Goal: Task Accomplishment & Management: Manage account settings

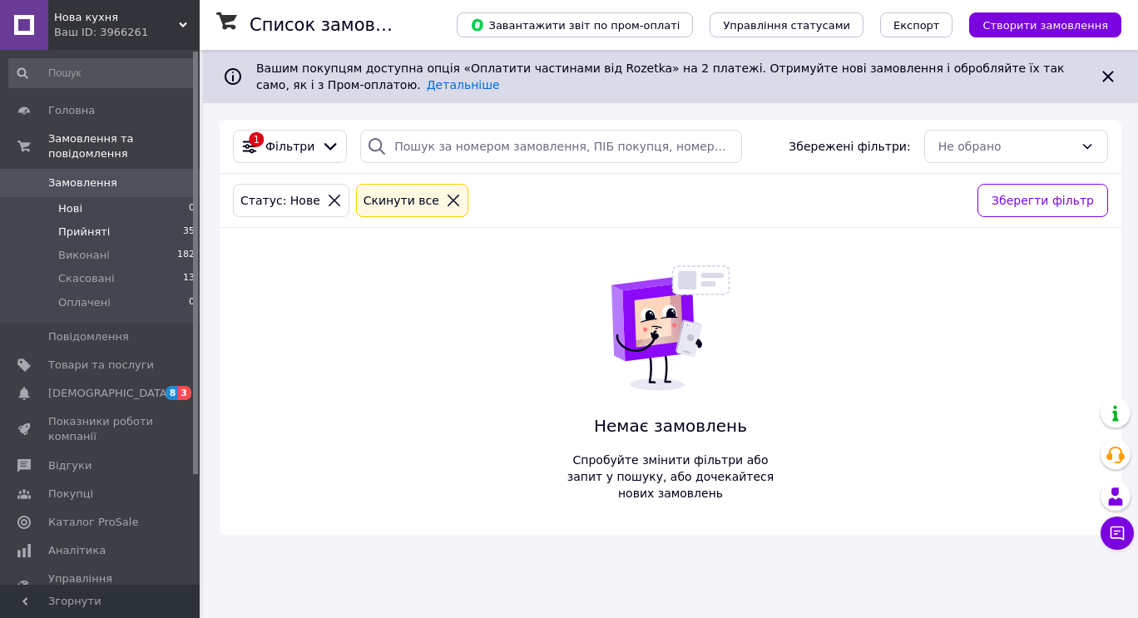
click at [93, 225] on span "Прийняті" at bounding box center [84, 232] width 52 height 15
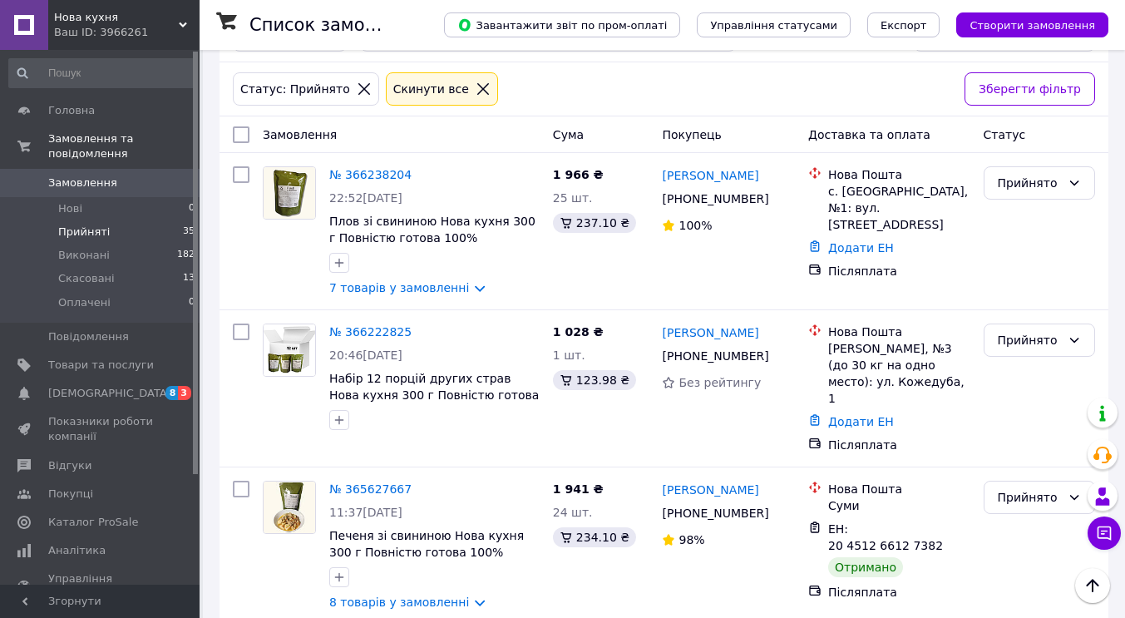
scroll to position [81, 0]
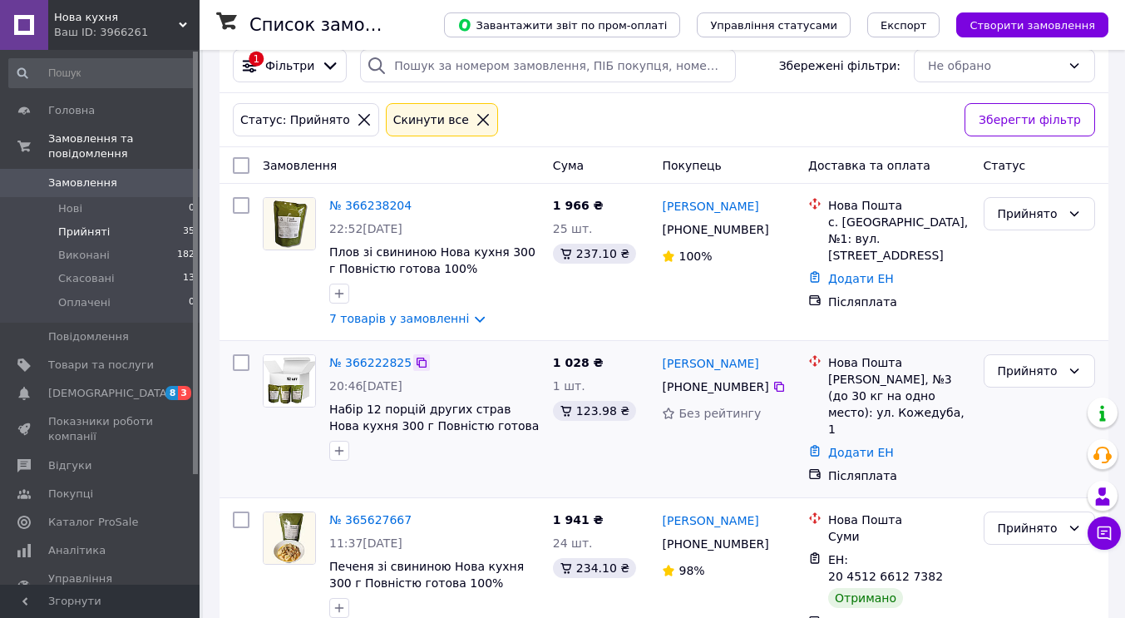
click at [417, 364] on icon at bounding box center [422, 363] width 10 height 10
click at [398, 422] on span "Набір 12 порцій других страв Нова кухня 300 г Повністю готова 100% натуральна с…" at bounding box center [434, 433] width 210 height 63
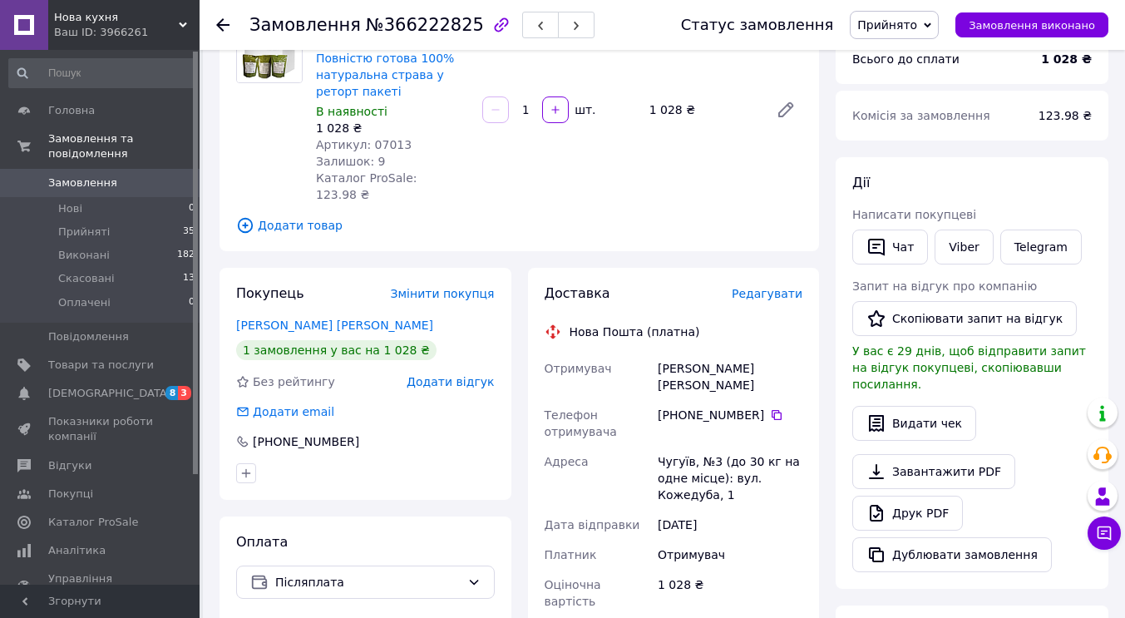
scroll to position [168, 0]
drag, startPoint x: 660, startPoint y: 351, endPoint x: 773, endPoint y: 355, distance: 113.2
click at [773, 355] on div "[PERSON_NAME] [PERSON_NAME]" at bounding box center [729, 377] width 151 height 47
copy div "[PERSON_NAME] [PERSON_NAME]"
drag, startPoint x: 659, startPoint y: 422, endPoint x: 729, endPoint y: 459, distance: 79.6
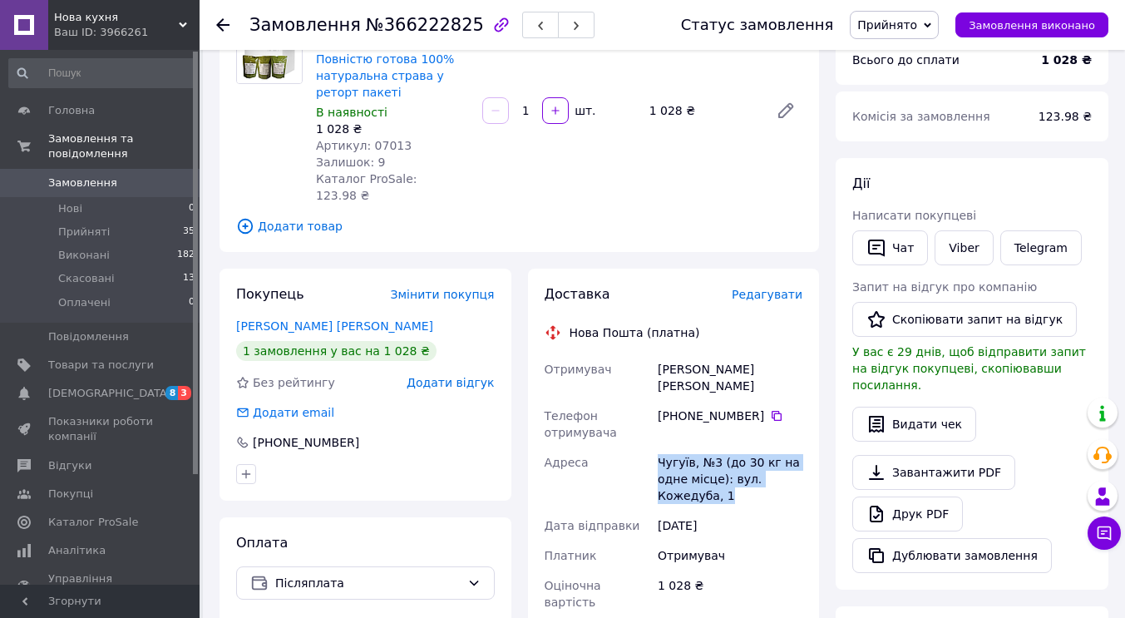
click at [729, 459] on div "Чугуїв, №3 (до 30 кг на одне місце): вул. Кожедуба, 1" at bounding box center [729, 478] width 151 height 63
copy div "Чугуїв, №3 (до 30 кг на одне місце): вул. Кожедуба, 1"
click at [770, 409] on icon at bounding box center [776, 415] width 13 height 13
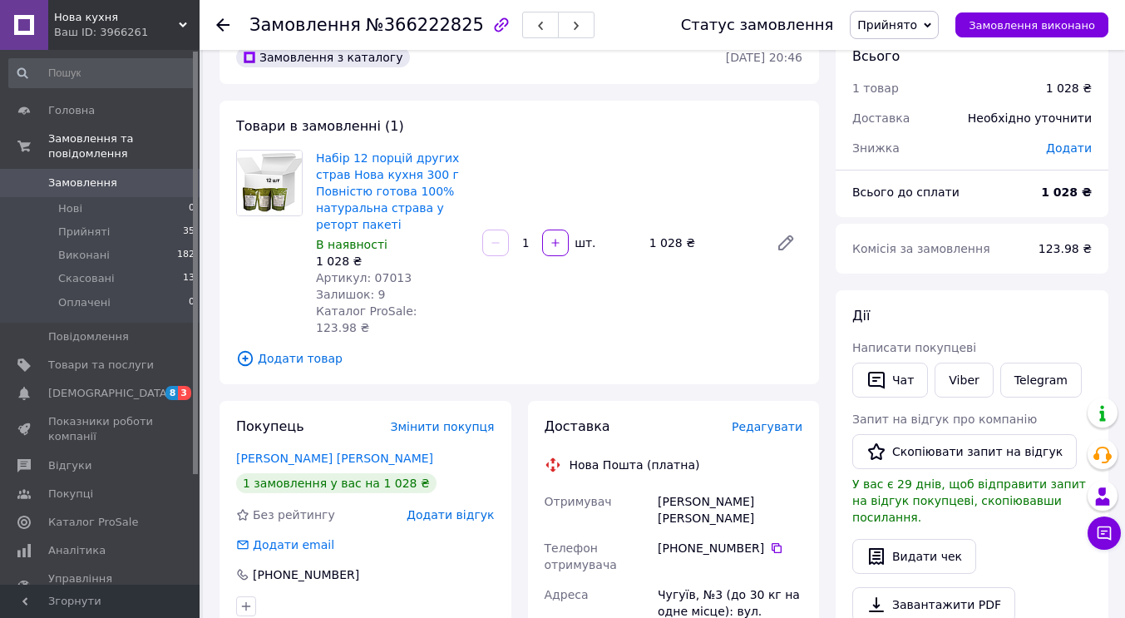
scroll to position [0, 0]
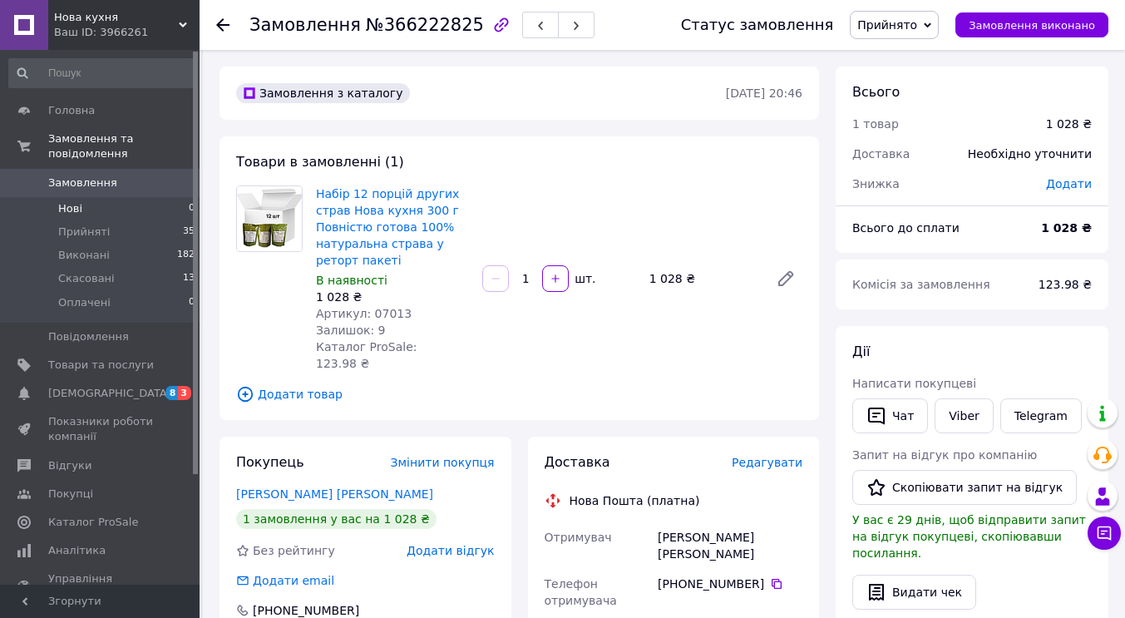
click at [111, 197] on li "Нові 0" at bounding box center [102, 208] width 205 height 23
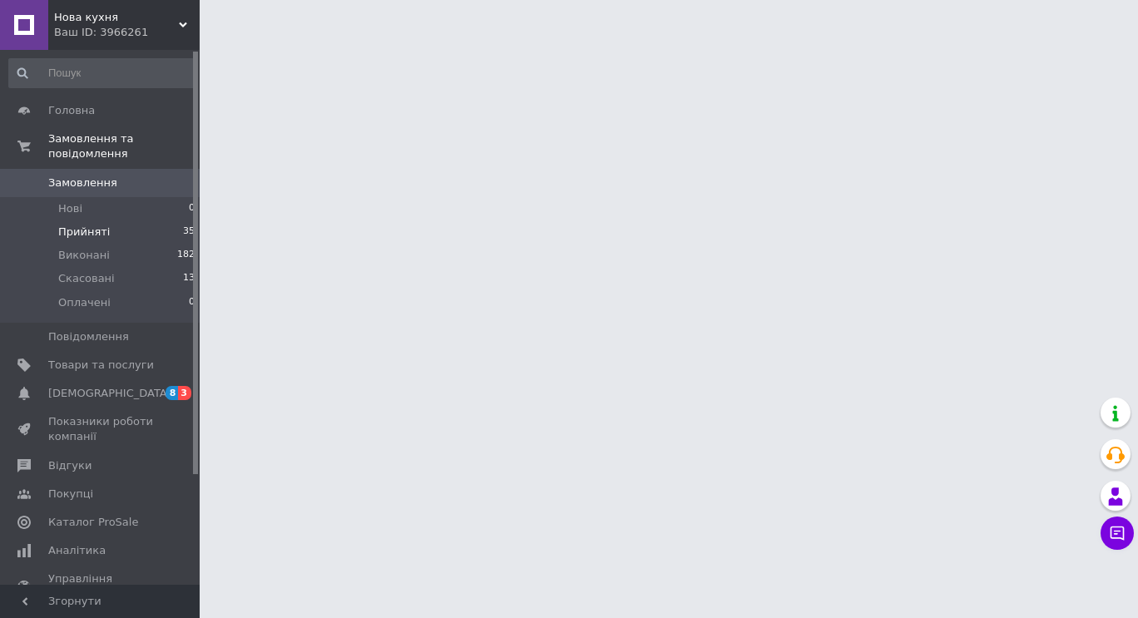
click at [103, 225] on span "Прийняті" at bounding box center [84, 232] width 52 height 15
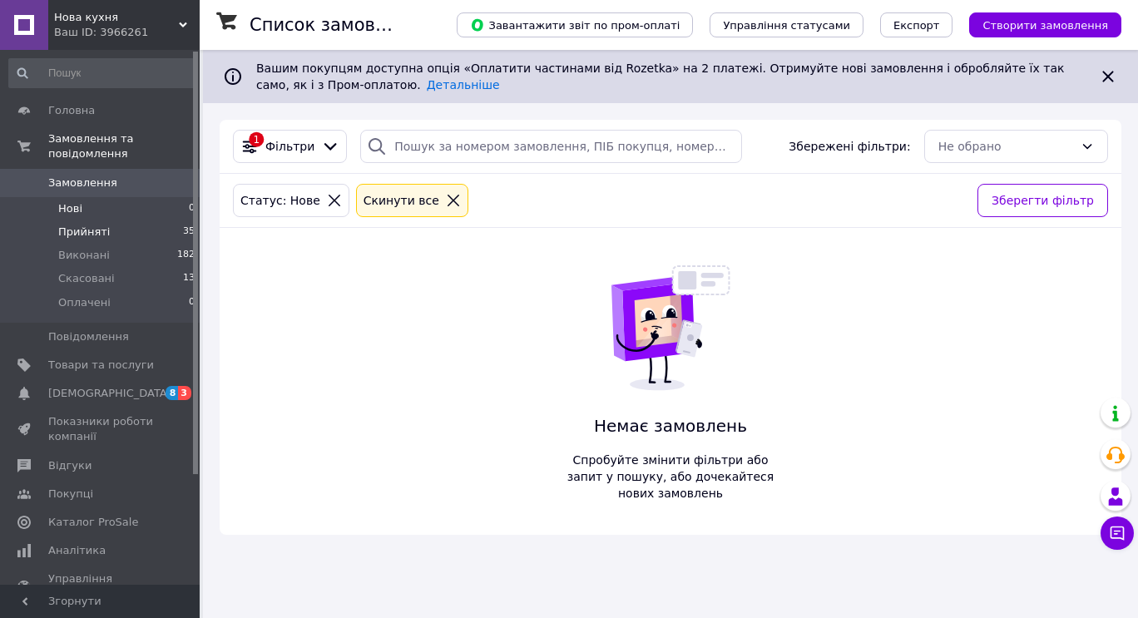
click at [93, 225] on span "Прийняті" at bounding box center [84, 232] width 52 height 15
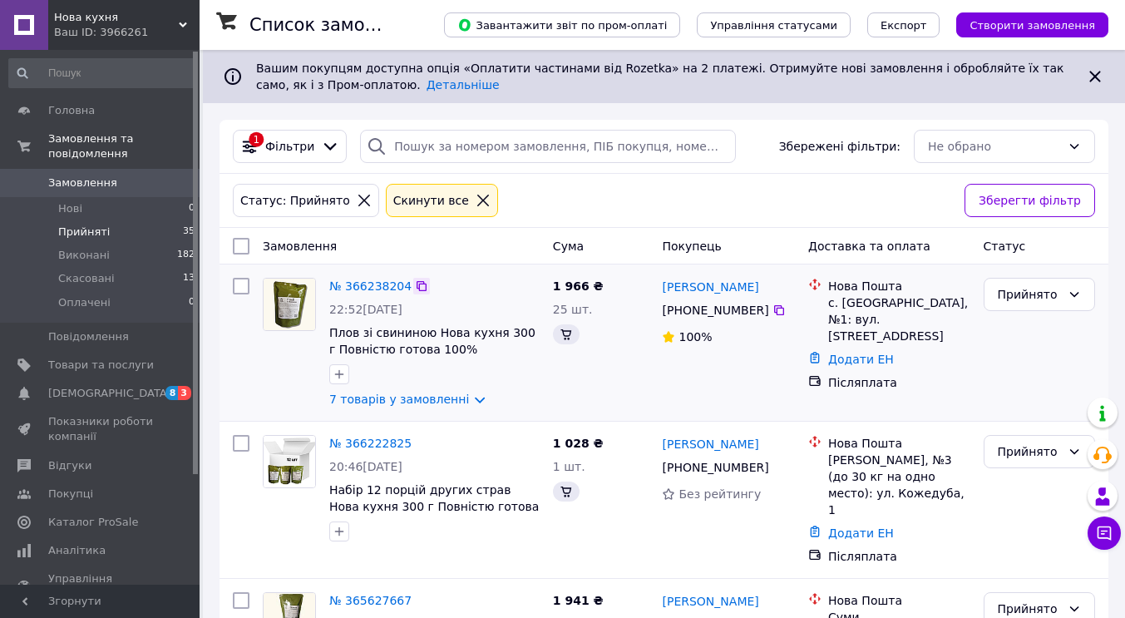
click at [415, 287] on icon at bounding box center [421, 285] width 13 height 13
click at [423, 339] on span "Плов зі свининою Нова кухня 300 г Повністю готова 100% натуральна страва у рето…" at bounding box center [432, 357] width 206 height 63
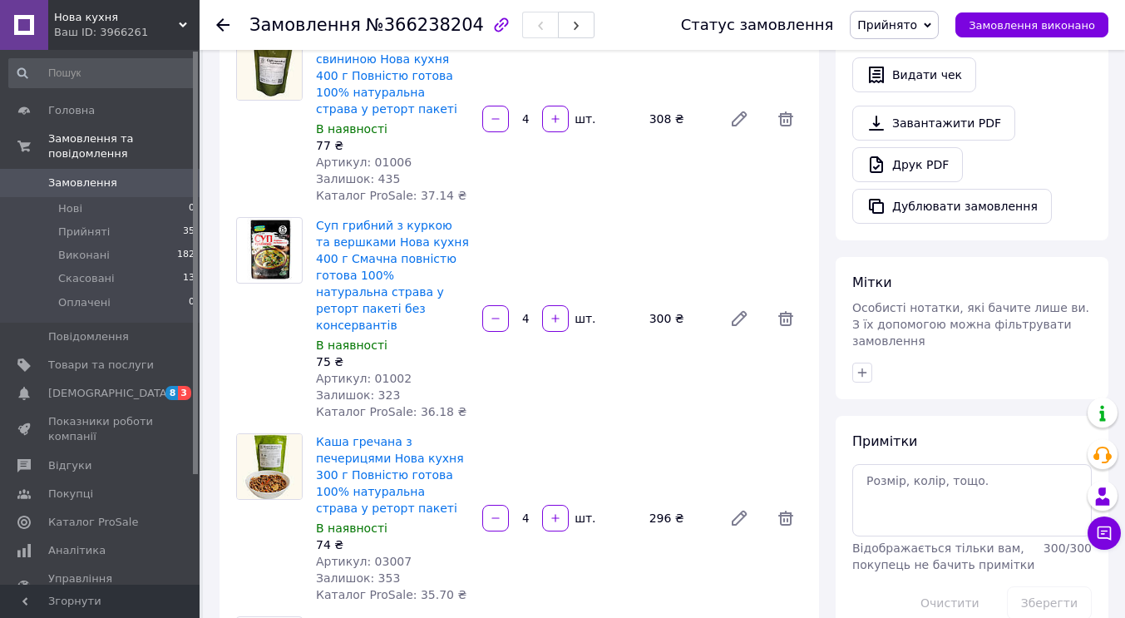
scroll to position [513, 0]
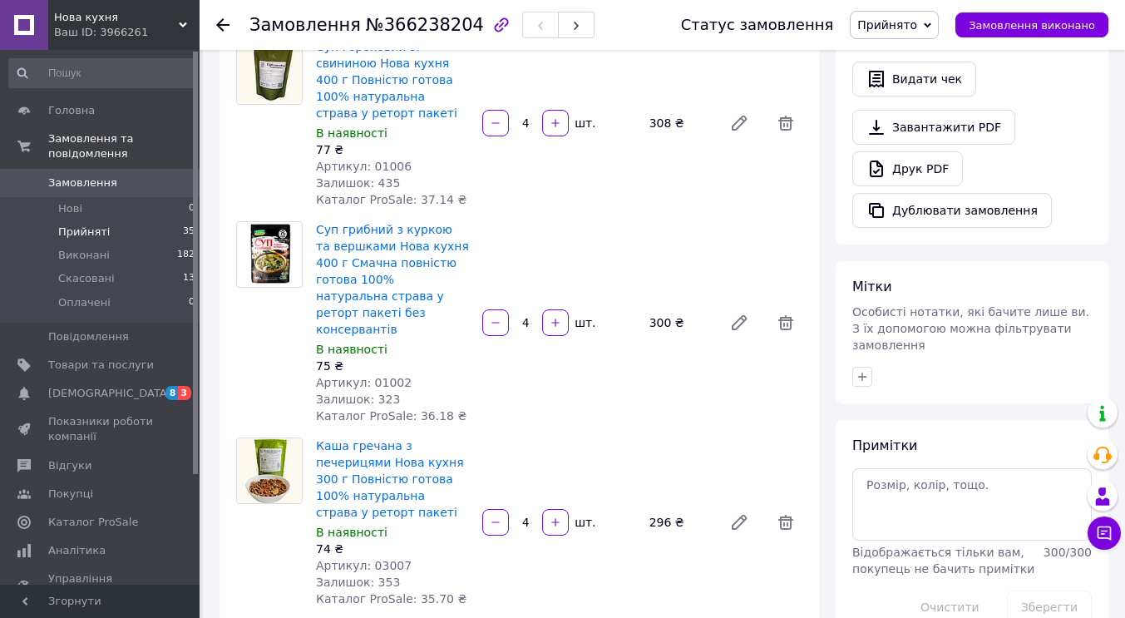
click at [101, 225] on span "Прийняті" at bounding box center [84, 232] width 52 height 15
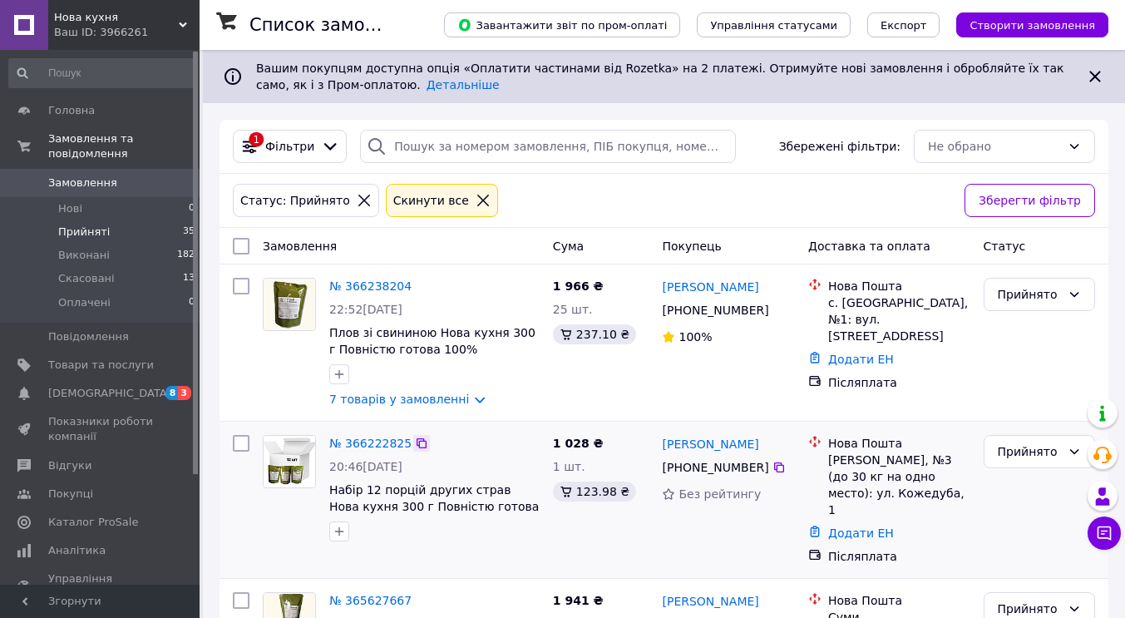
click at [415, 444] on icon at bounding box center [421, 443] width 13 height 13
click at [422, 493] on span "Набір 12 порцій других страв Нова кухня 300 г Повністю готова 100% натуральна с…" at bounding box center [434, 514] width 210 height 63
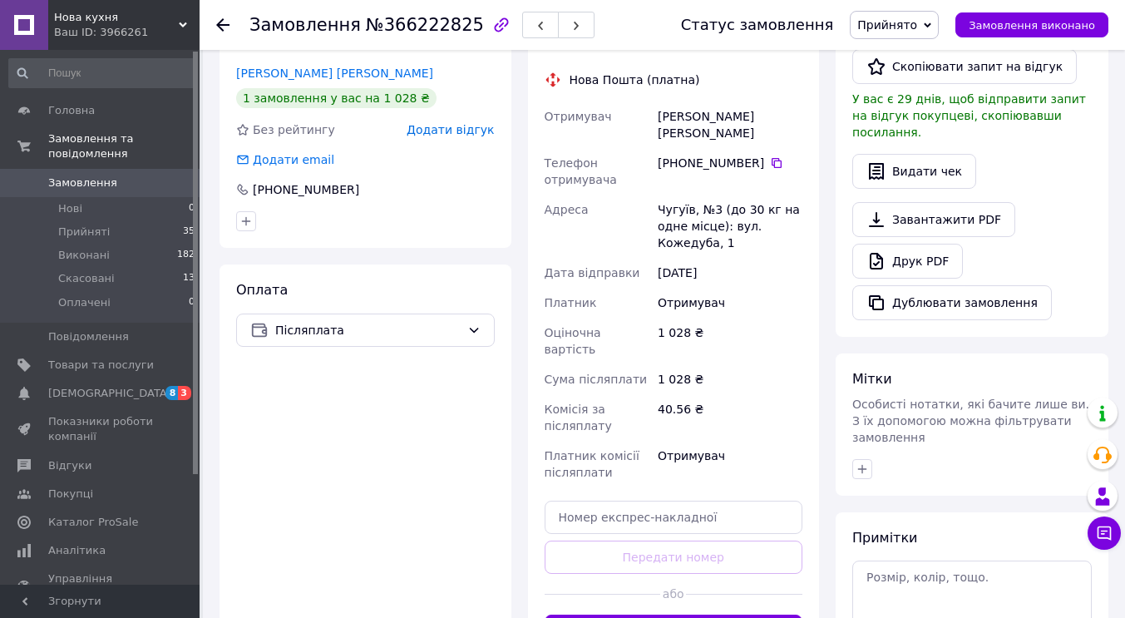
scroll to position [590, 0]
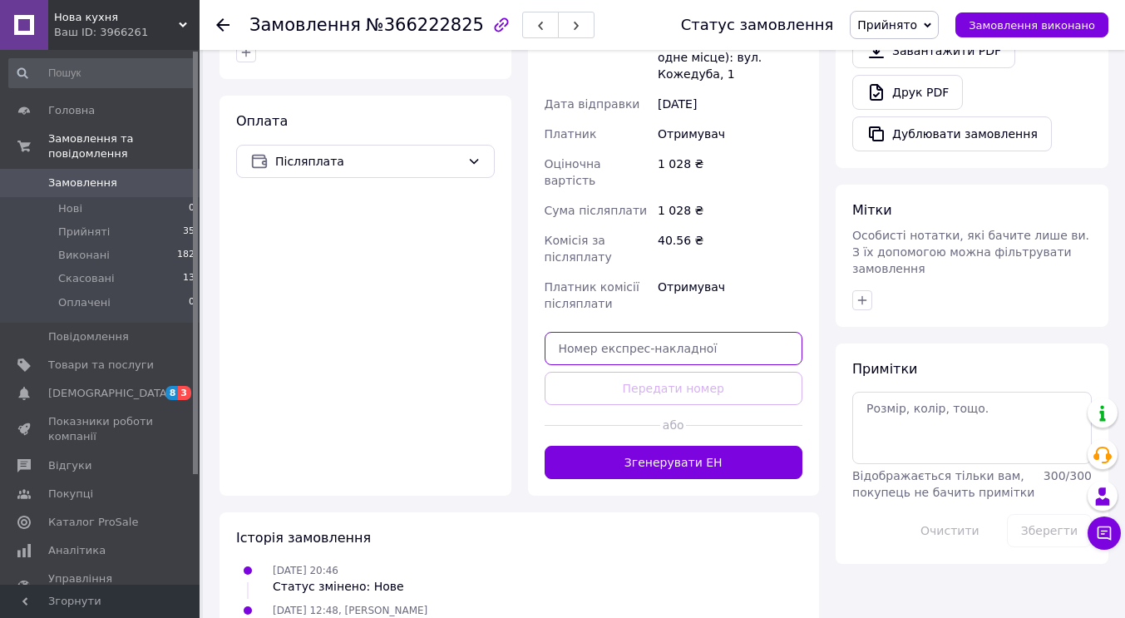
click at [695, 332] on input "text" at bounding box center [674, 348] width 259 height 33
paste input "20451269212722"
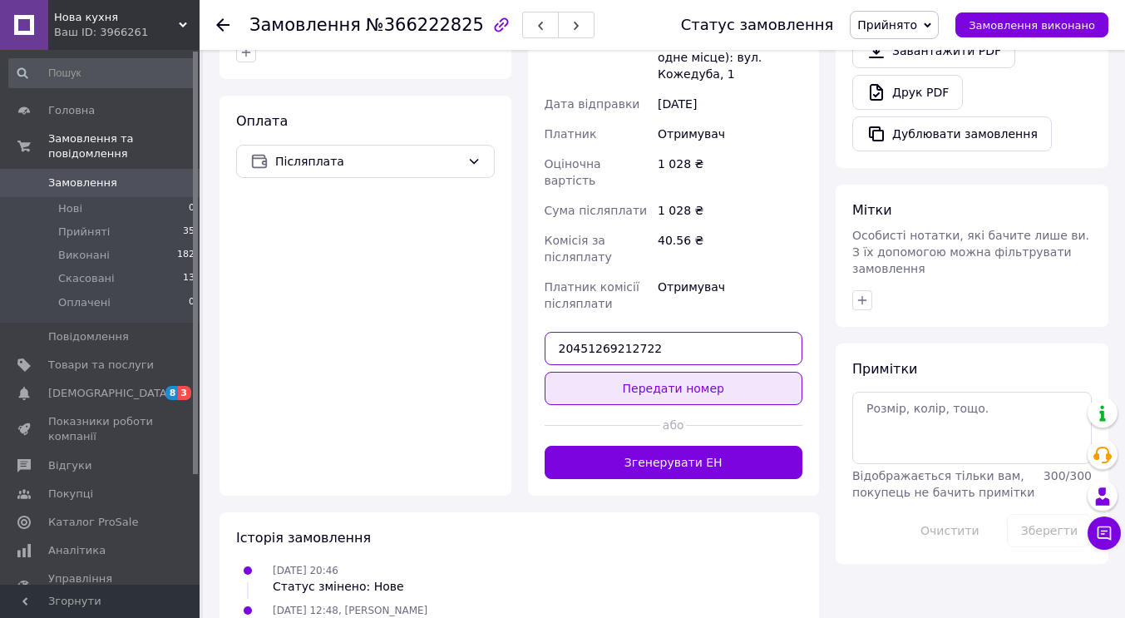
type input "20451269212722"
click at [694, 372] on button "Передати номер" at bounding box center [674, 388] width 259 height 33
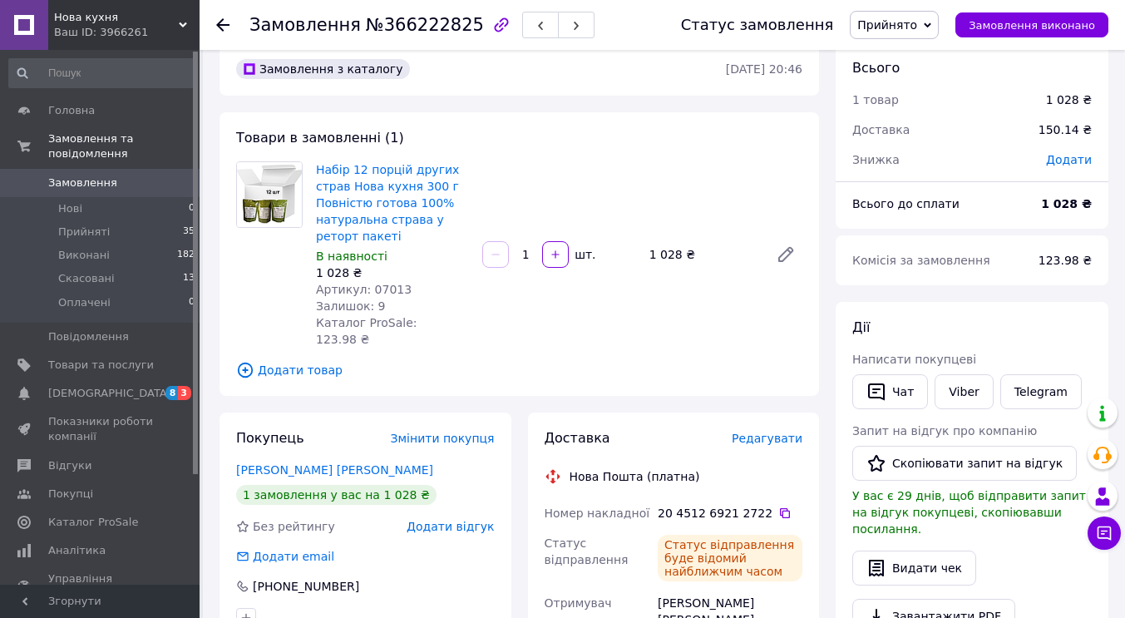
scroll to position [0, 0]
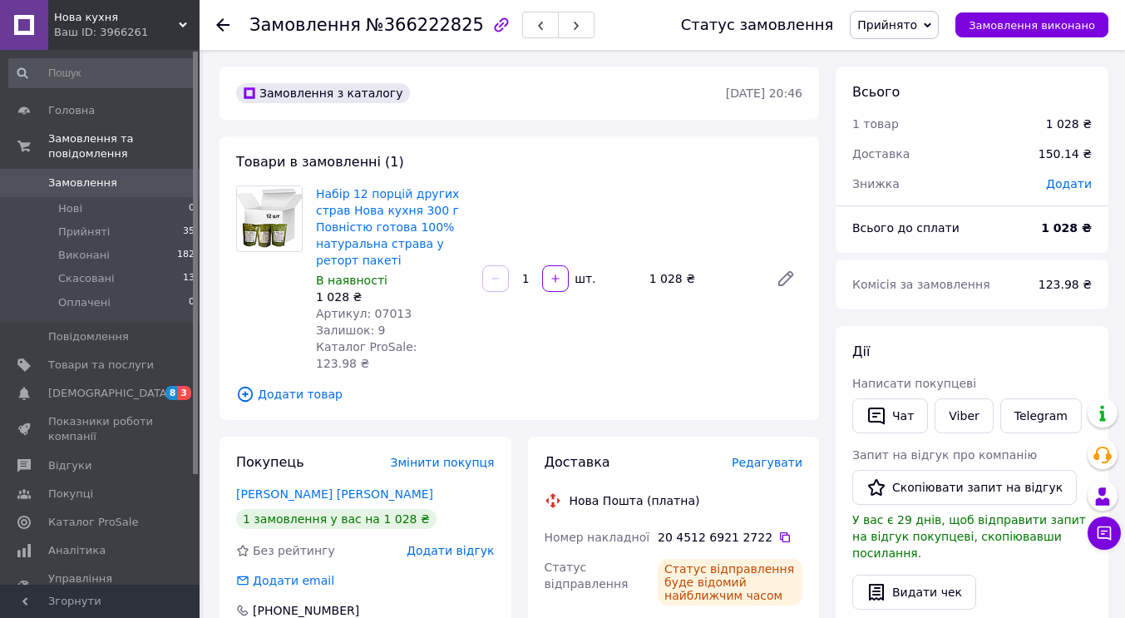
click at [224, 28] on icon at bounding box center [222, 24] width 13 height 13
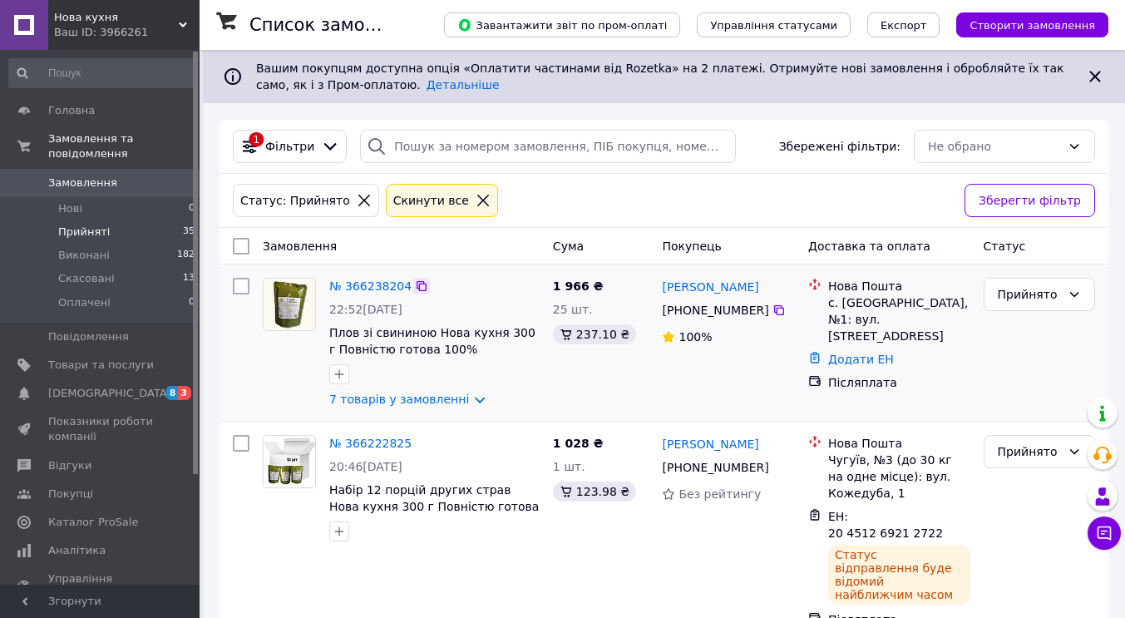
click at [415, 290] on icon at bounding box center [421, 285] width 13 height 13
click at [386, 338] on span "Плов зі свининою Нова кухня 300 г Повністю готова 100% натуральна страва у рето…" at bounding box center [432, 357] width 206 height 63
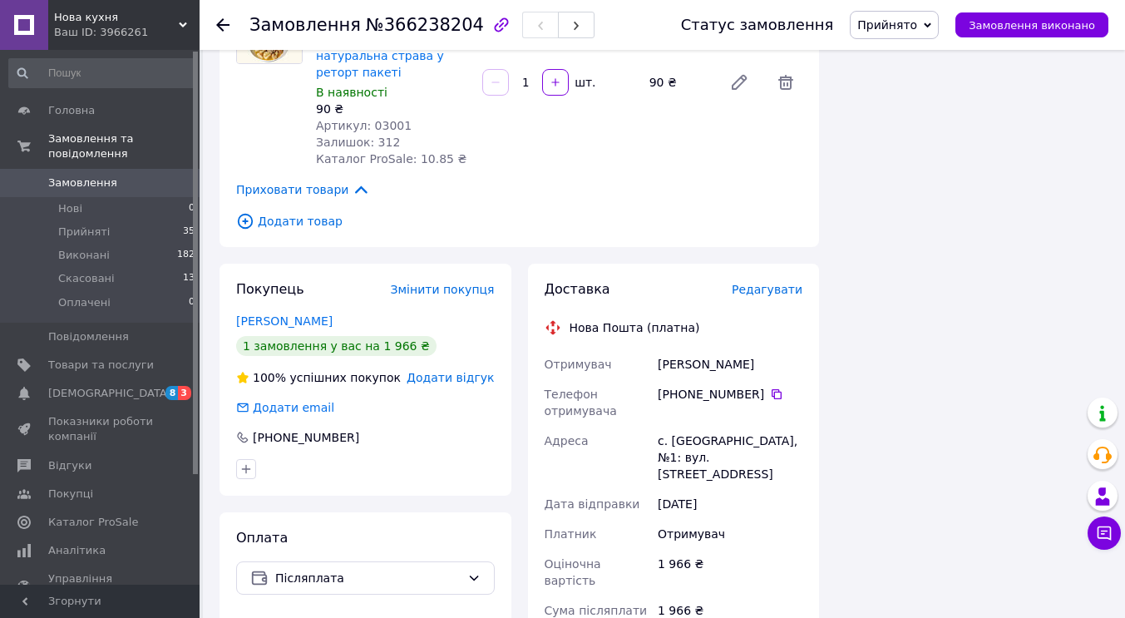
scroll to position [1335, 0]
drag, startPoint x: 656, startPoint y: 249, endPoint x: 806, endPoint y: 257, distance: 149.9
click at [806, 264] on div "Доставка Редагувати Нова Пошта (платна) Отримувач [PERSON_NAME] Телефон отримув…" at bounding box center [674, 580] width 292 height 632
copy div "[PERSON_NAME]"
drag, startPoint x: 658, startPoint y: 328, endPoint x: 769, endPoint y: 347, distance: 112.9
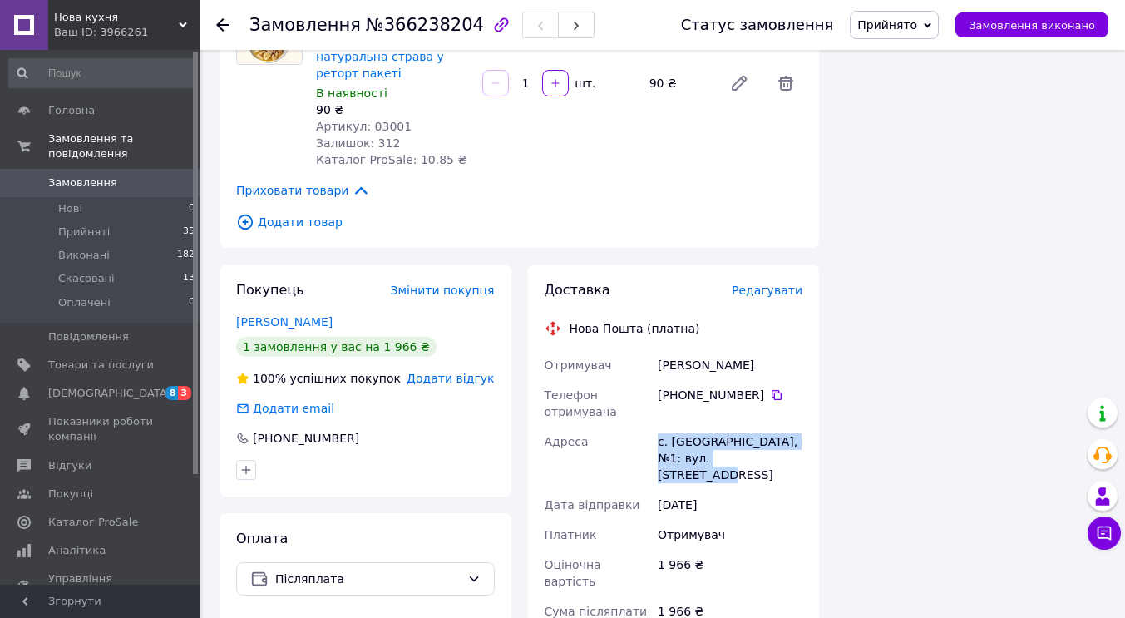
click at [769, 427] on div "с. [GEOGRAPHIC_DATA], №1: вул. [STREET_ADDRESS]" at bounding box center [729, 458] width 151 height 63
copy div "с. [GEOGRAPHIC_DATA], №1: вул. [STREET_ADDRESS]"
click at [772, 390] on icon at bounding box center [777, 395] width 10 height 10
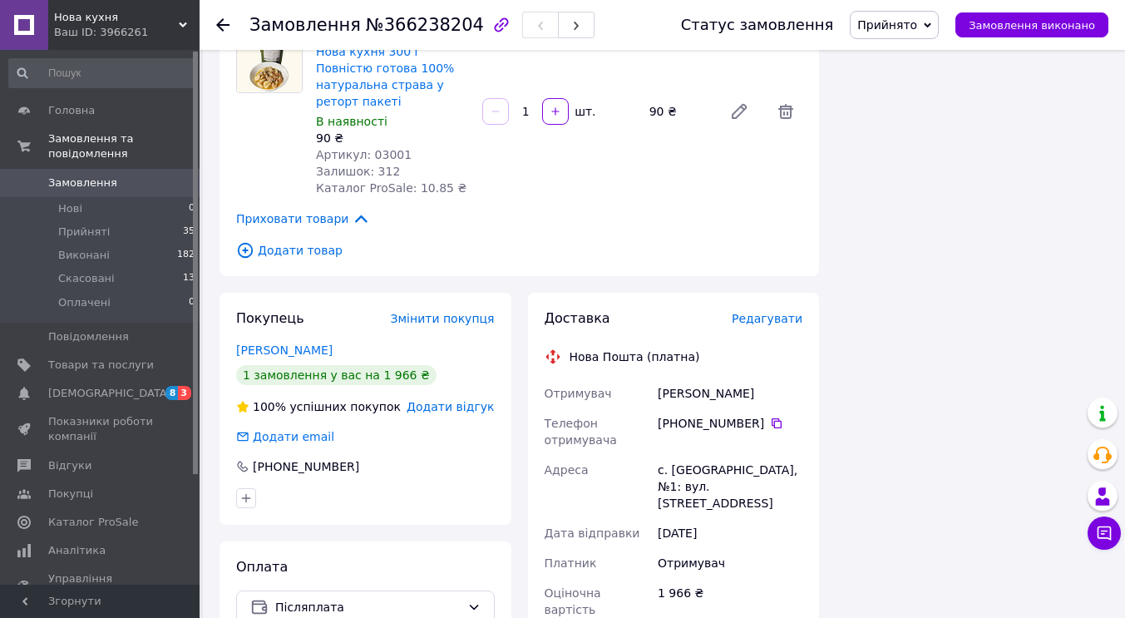
scroll to position [1636, 0]
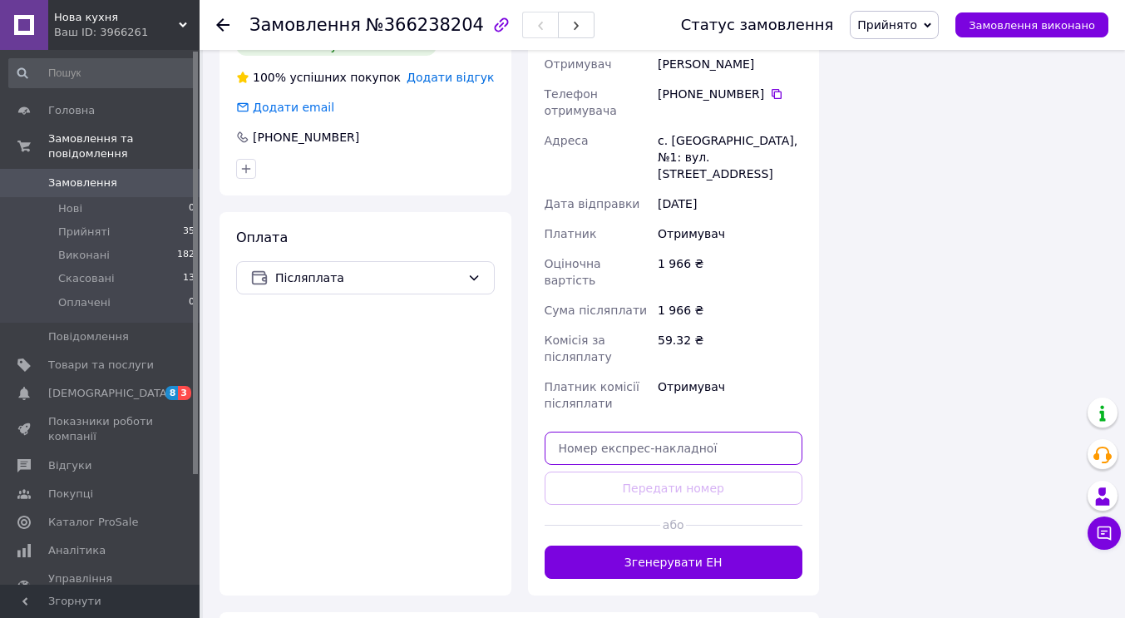
click at [675, 432] on input "text" at bounding box center [674, 448] width 259 height 33
paste input "20451269216926"
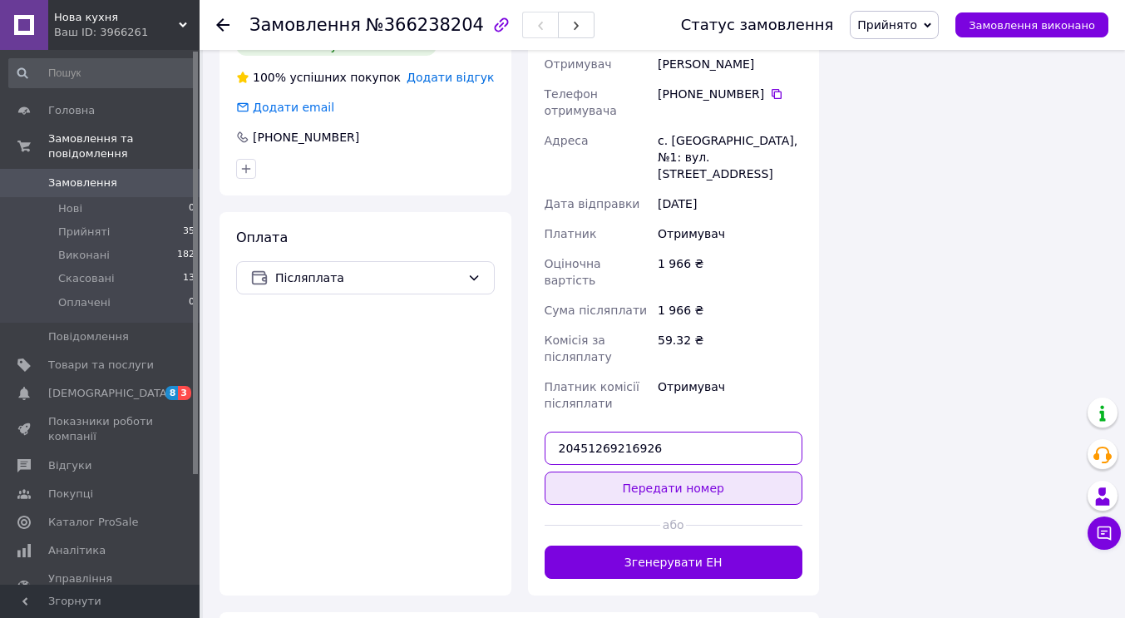
type input "20451269216926"
click at [685, 472] on button "Передати номер" at bounding box center [674, 488] width 259 height 33
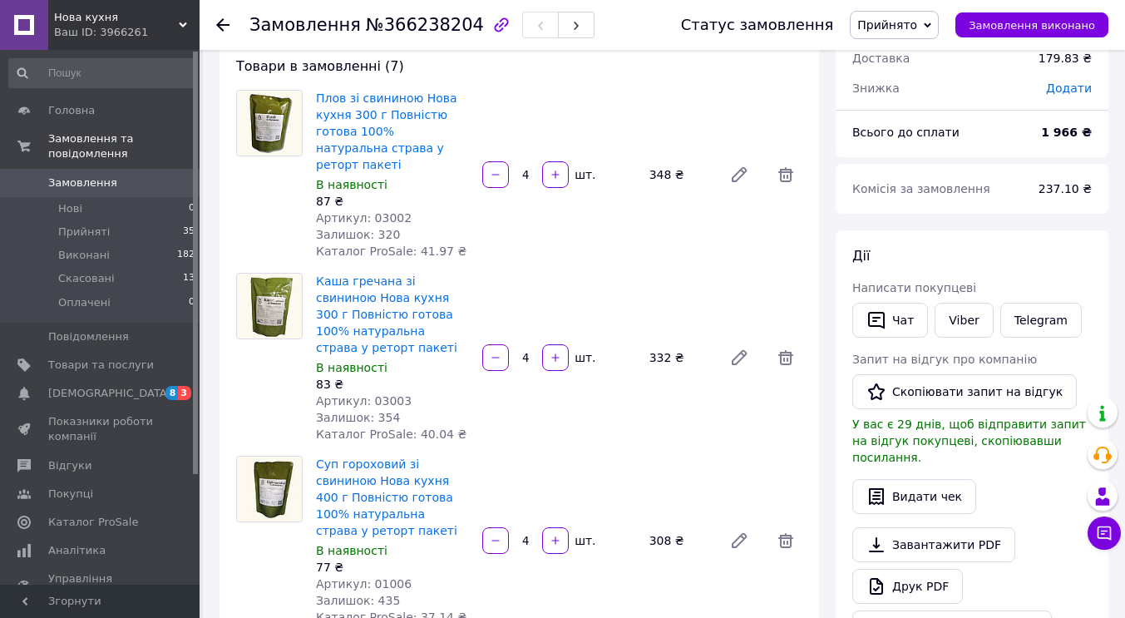
scroll to position [0, 0]
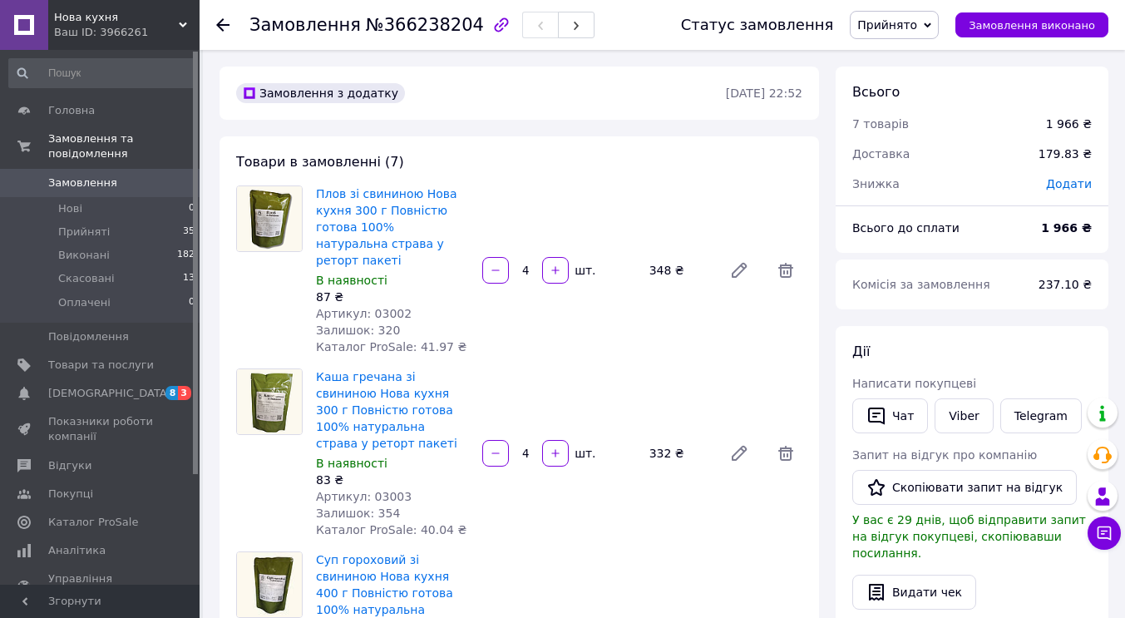
click at [105, 175] on span "Замовлення" at bounding box center [82, 182] width 69 height 15
